Goal: Task Accomplishment & Management: Manage account settings

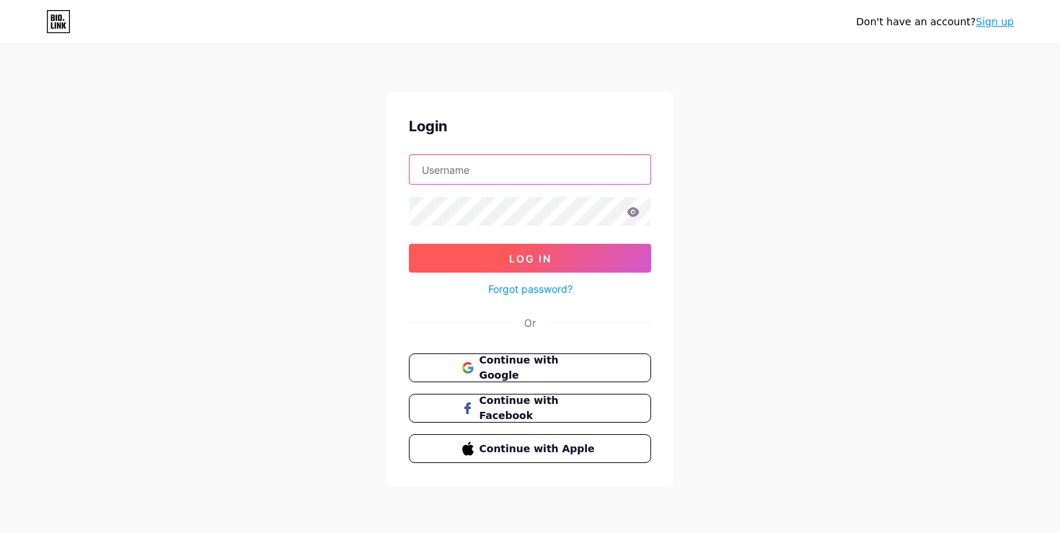
type input "[EMAIL_ADDRESS][DOMAIN_NAME]"
click at [568, 260] on button "Log In" at bounding box center [530, 258] width 242 height 29
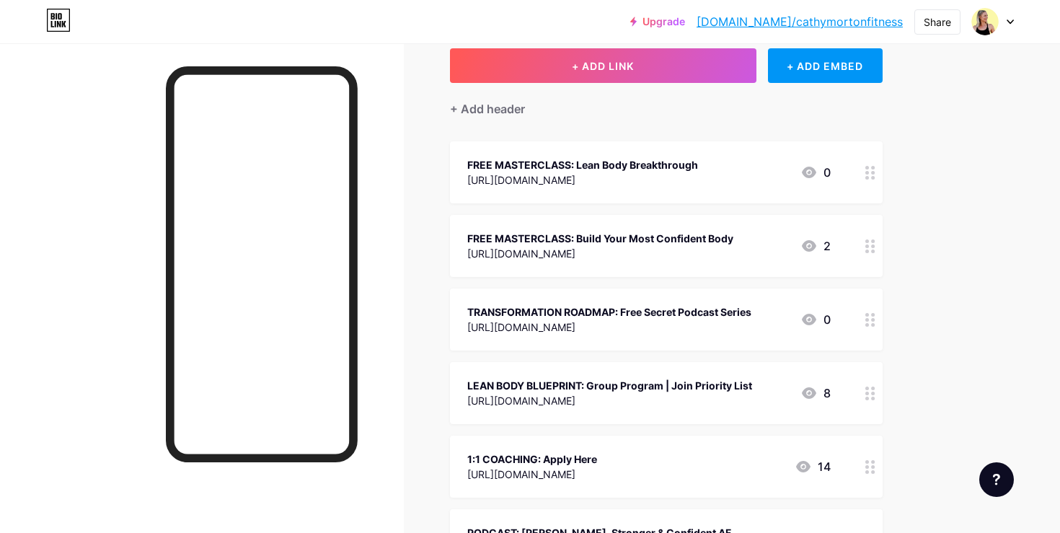
scroll to position [87, 0]
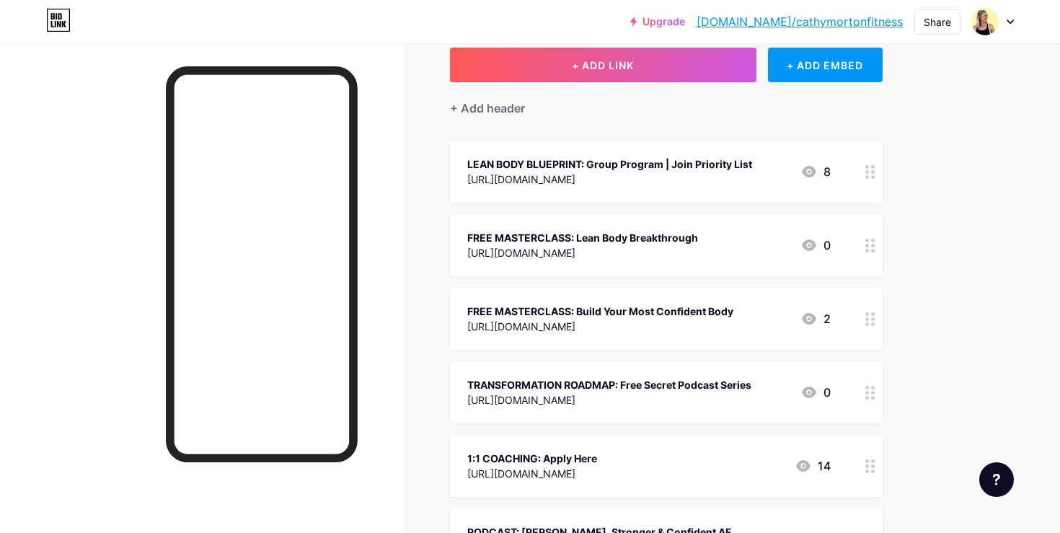
click at [640, 161] on div "LEAN BODY BLUEPRINT: Group Program | Join Priority List" at bounding box center [609, 164] width 285 height 15
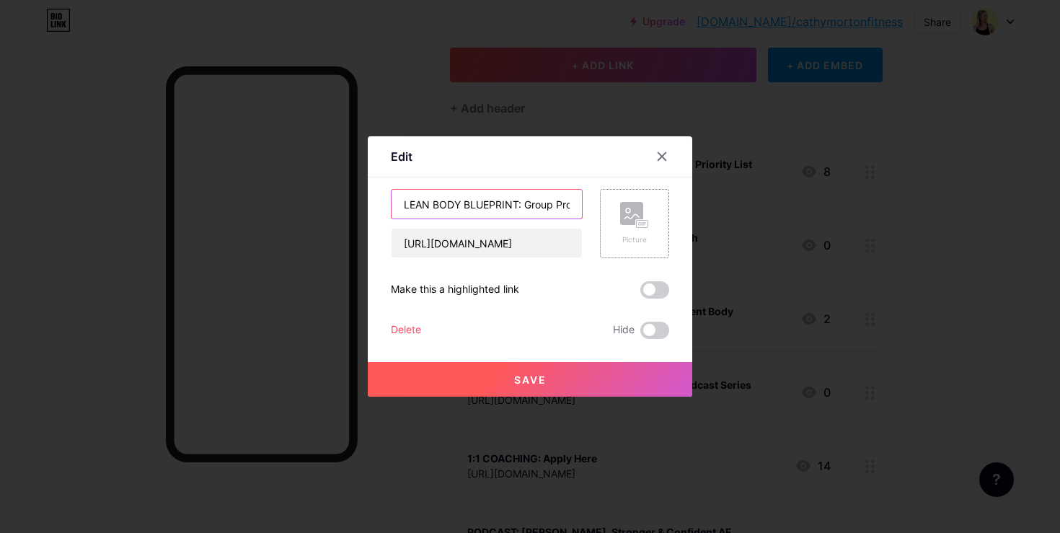
scroll to position [0, 113]
drag, startPoint x: 538, startPoint y: 203, endPoint x: 600, endPoint y: 206, distance: 62.1
click at [606, 206] on div "LEAN BODY BLUEPRINT: Group Program | Join Priority List [URL][DOMAIN_NAME] Pict…" at bounding box center [530, 223] width 278 height 69
click at [532, 209] on input "LEAN BODY BLUEPRINT: Group Program | Join Priority List" at bounding box center [487, 204] width 190 height 29
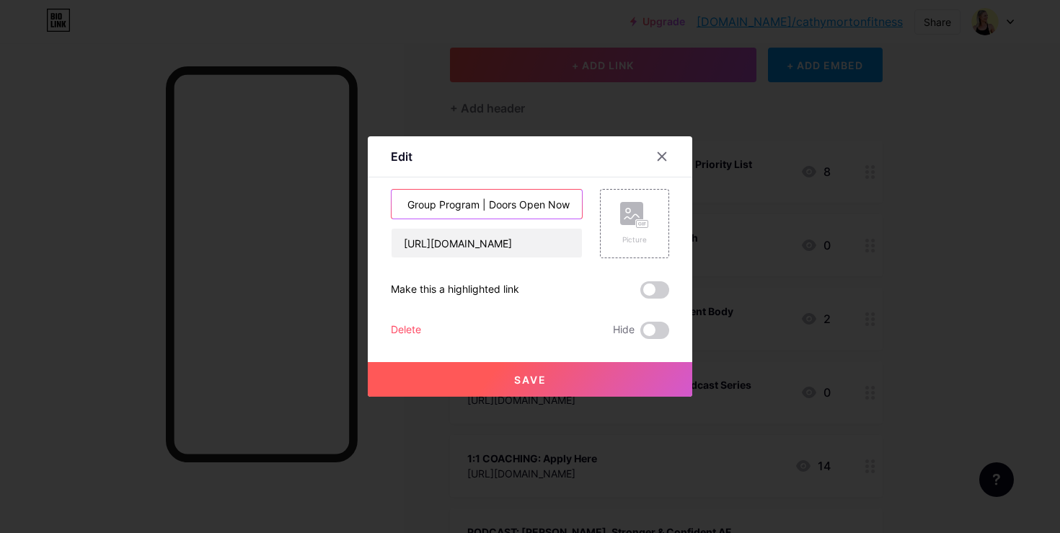
scroll to position [0, 117]
type input "LEAN BODY BLUEPRINT: Group Program | Doors Open Now"
click at [552, 251] on input "[URL][DOMAIN_NAME]" at bounding box center [487, 243] width 190 height 29
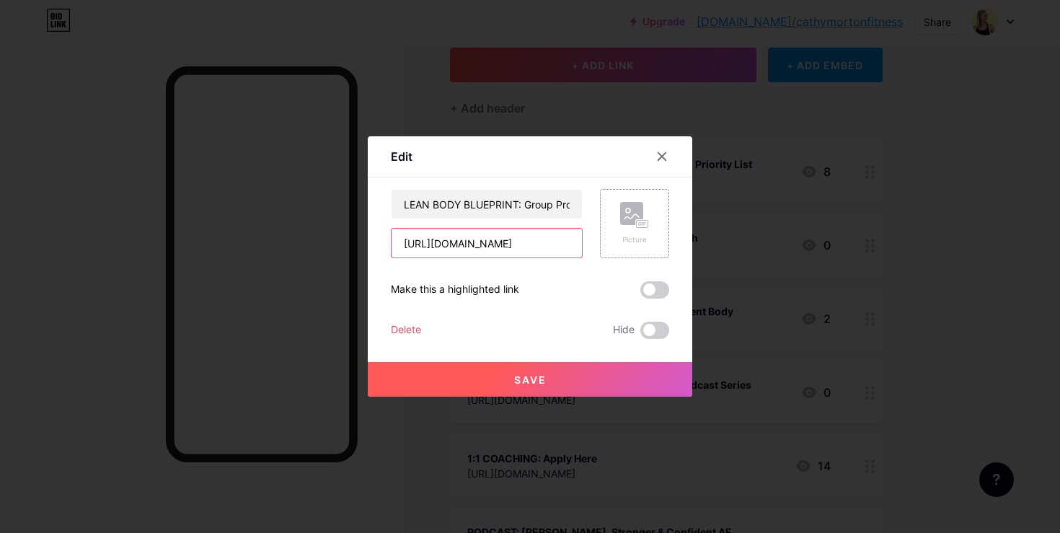
drag, startPoint x: 559, startPoint y: 241, endPoint x: 608, endPoint y: 242, distance: 49.1
click at [608, 242] on div "LEAN BODY BLUEPRINT: Group Program | Doors Open Now [URL][DOMAIN_NAME] Picture" at bounding box center [530, 223] width 278 height 69
click at [669, 383] on button "Save" at bounding box center [530, 379] width 325 height 35
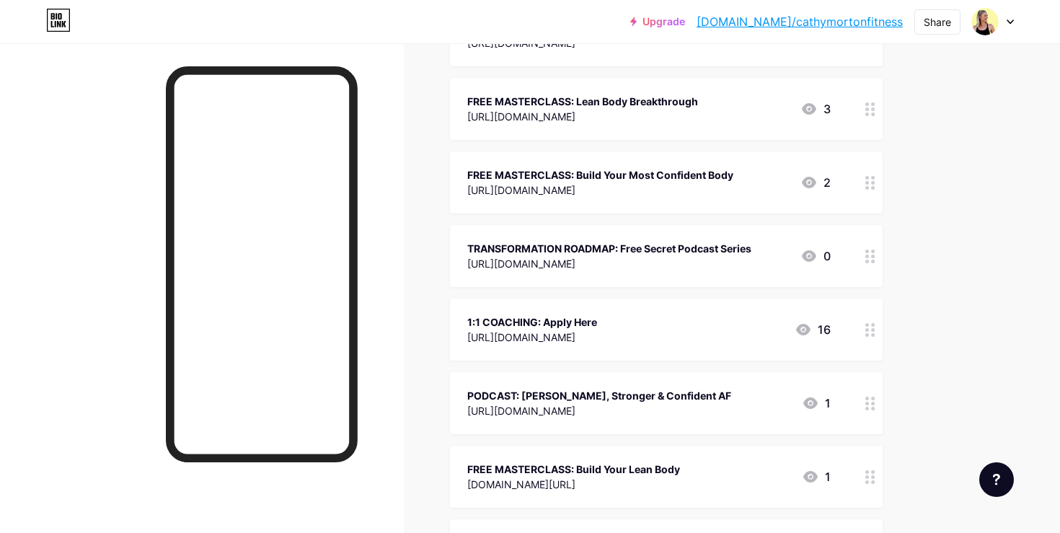
scroll to position [224, 0]
